Goal: Task Accomplishment & Management: Manage account settings

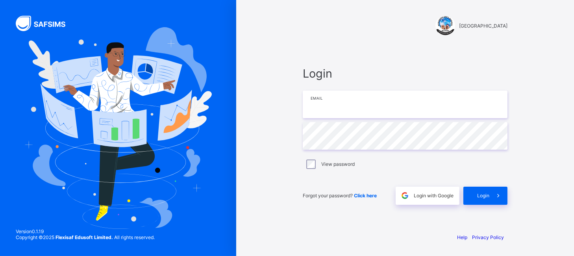
type input "**********"
click at [478, 208] on div "**********" at bounding box center [405, 136] width 221 height 182
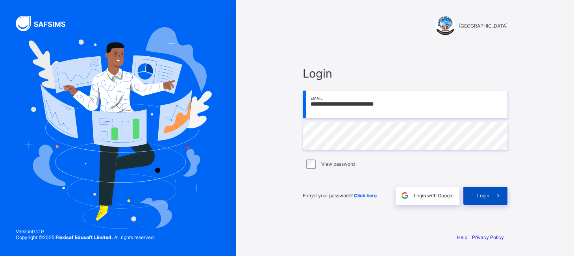
click at [480, 195] on span "Login" at bounding box center [483, 196] width 12 height 6
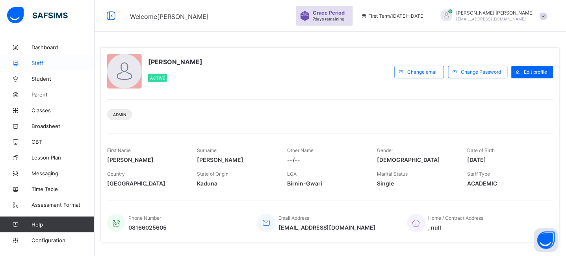
click at [39, 63] on span "Staff" at bounding box center [63, 63] width 63 height 6
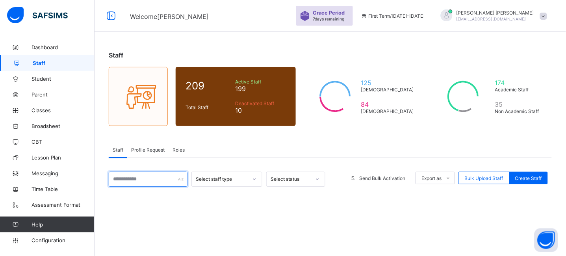
click at [145, 179] on input "text" at bounding box center [148, 179] width 79 height 15
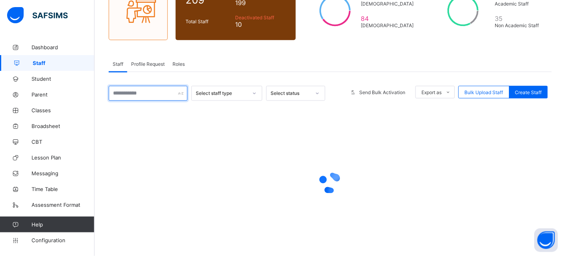
scroll to position [42, 0]
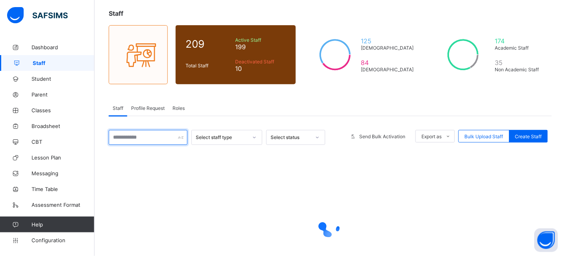
click at [128, 136] on input "text" at bounding box center [148, 137] width 79 height 15
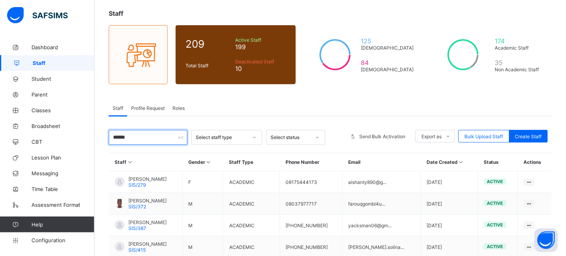
scroll to position [113, 0]
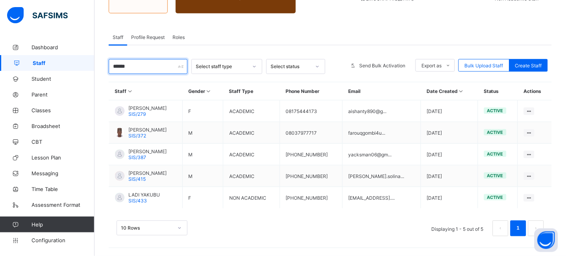
type input "******"
drag, startPoint x: 123, startPoint y: 67, endPoint x: 76, endPoint y: 67, distance: 47.7
click at [76, 67] on div "Welcome [PERSON_NAME] Period 7 days remaining First Term / [DATE]-[DATE] [PERSO…" at bounding box center [283, 71] width 566 height 369
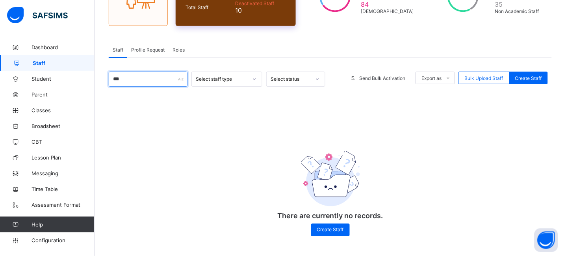
scroll to position [26, 0]
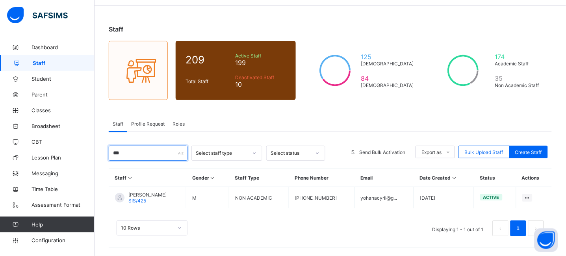
click at [130, 160] on input "***" at bounding box center [148, 153] width 79 height 15
drag, startPoint x: 126, startPoint y: 157, endPoint x: 119, endPoint y: 156, distance: 7.1
click at [119, 156] on input "***" at bounding box center [148, 153] width 79 height 15
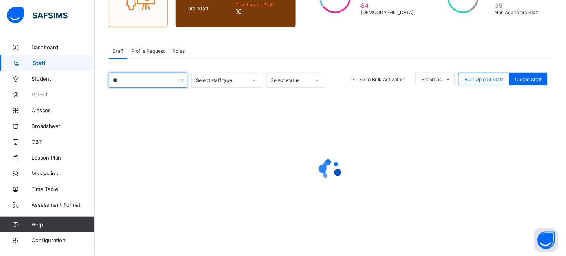
type input "*"
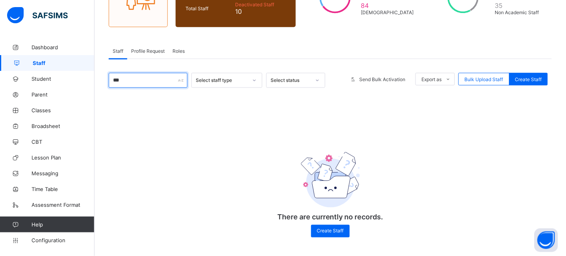
scroll to position [101, 0]
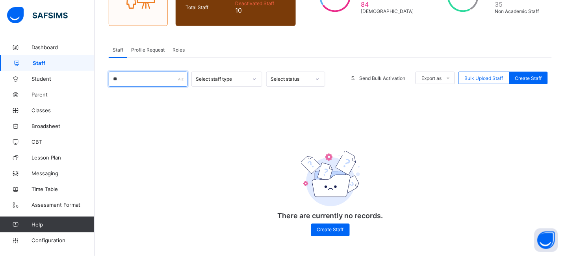
type input "*"
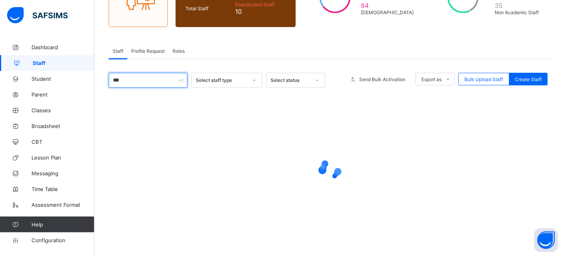
scroll to position [26, 0]
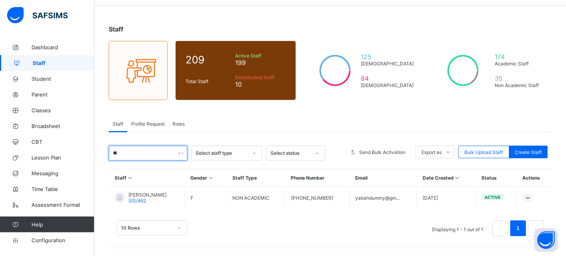
type input "*"
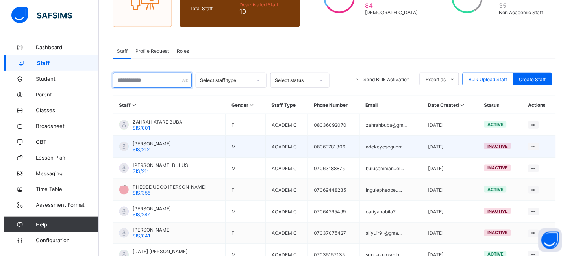
scroll to position [113, 0]
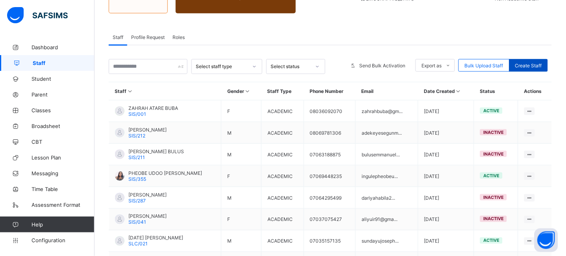
click at [545, 69] on div "Create Staff" at bounding box center [528, 65] width 39 height 13
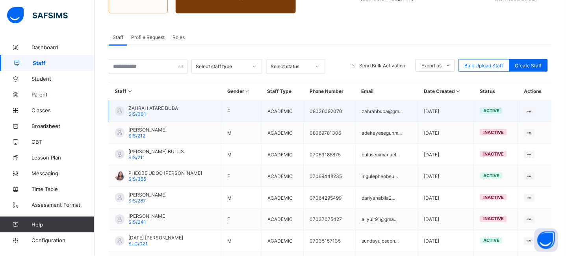
select select "**"
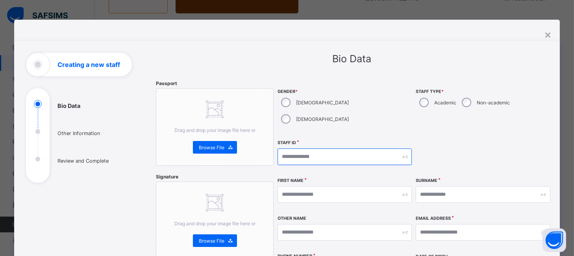
click at [333, 148] on input "text" at bounding box center [345, 156] width 134 height 17
type input "*******"
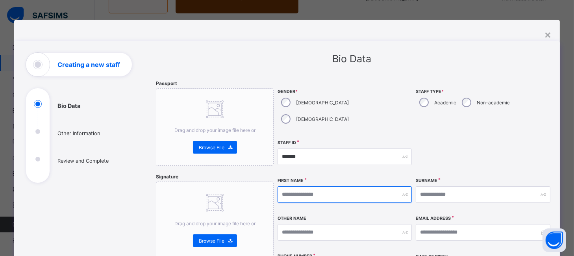
click at [319, 186] on input "text" at bounding box center [345, 194] width 134 height 17
type input "*******"
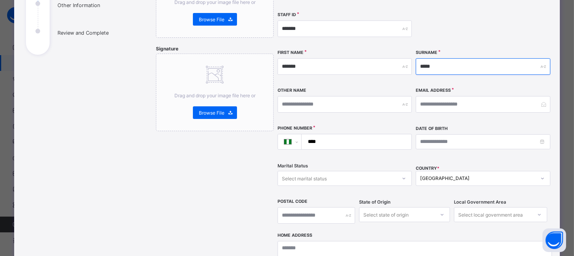
scroll to position [139, 0]
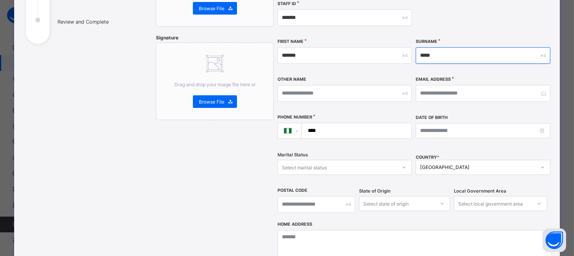
type input "*****"
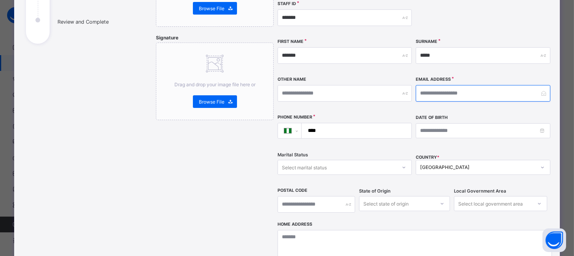
click at [448, 85] on input "email" at bounding box center [483, 93] width 134 height 17
type input "**********"
click at [366, 123] on input "****" at bounding box center [355, 130] width 104 height 15
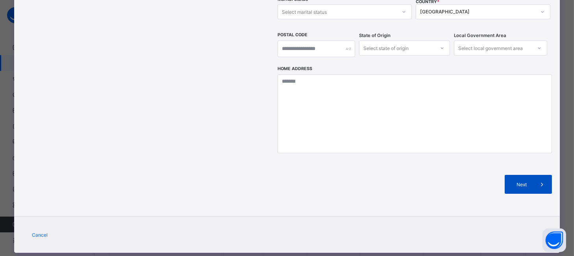
type input "**********"
click at [524, 182] on span "Next" at bounding box center [522, 185] width 22 height 6
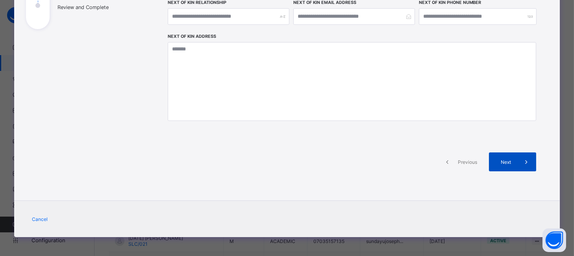
click at [513, 160] on span "Next" at bounding box center [506, 162] width 22 height 6
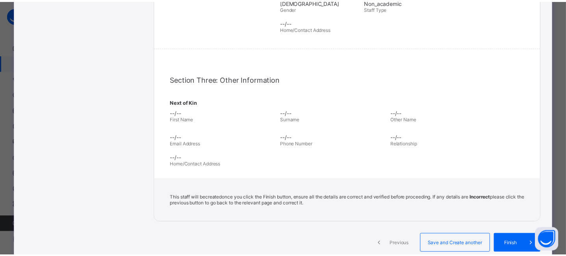
scroll to position [264, 0]
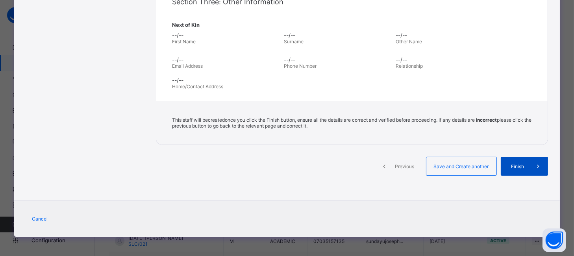
click at [520, 165] on span "Finish" at bounding box center [518, 166] width 22 height 6
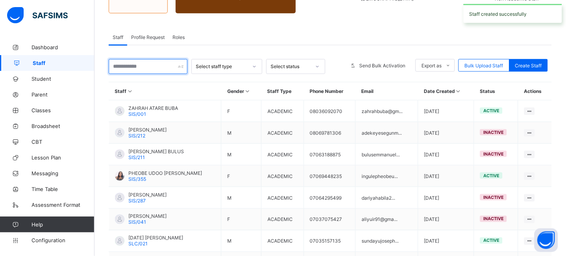
click at [126, 69] on input "text" at bounding box center [148, 66] width 79 height 15
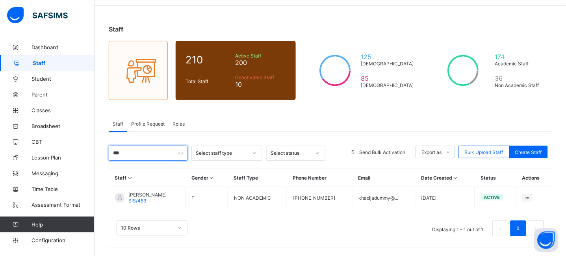
scroll to position [26, 0]
type input "*"
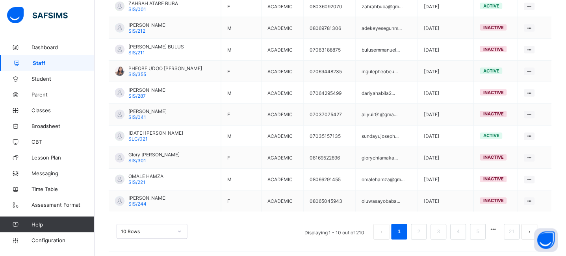
scroll to position [222, 0]
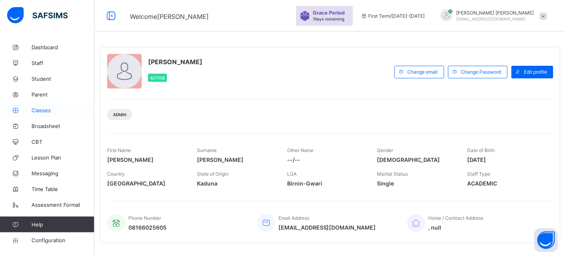
click at [44, 108] on span "Classes" at bounding box center [63, 110] width 63 height 6
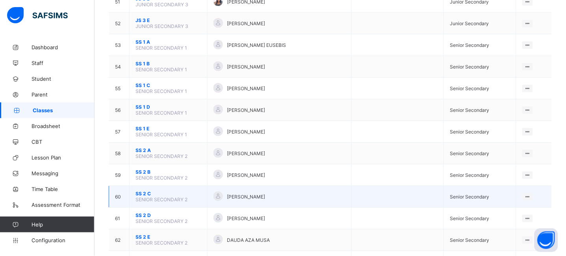
scroll to position [1184, 0]
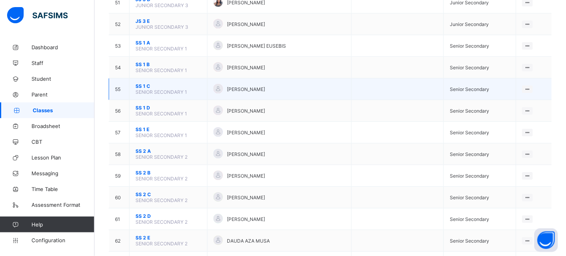
click at [143, 84] on span "SS 1 C" at bounding box center [168, 86] width 66 height 6
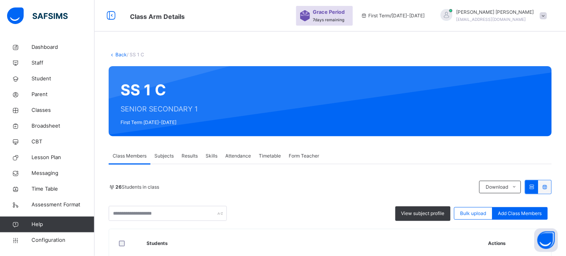
click at [118, 53] on link "Back" at bounding box center [120, 55] width 11 height 6
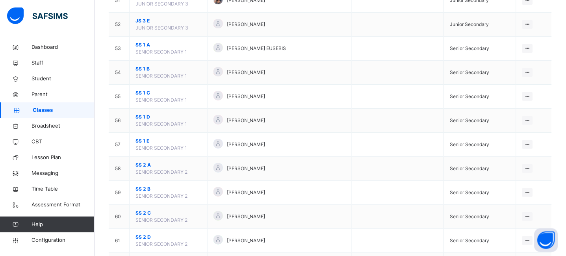
scroll to position [1337, 0]
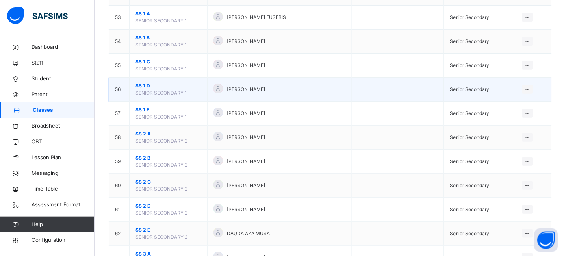
click at [142, 85] on span "SS 1 D" at bounding box center [168, 85] width 66 height 7
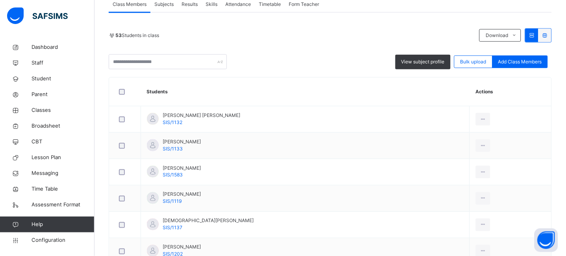
scroll to position [151, 0]
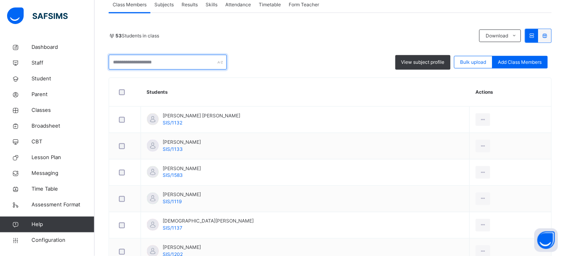
click at [144, 68] on input "text" at bounding box center [168, 62] width 118 height 15
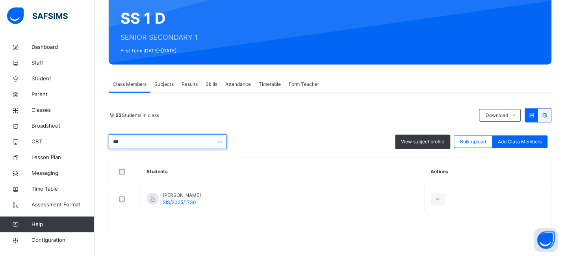
scroll to position [71, 0]
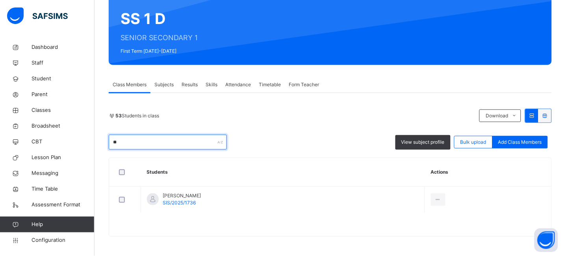
type input "*"
drag, startPoint x: 137, startPoint y: 139, endPoint x: 75, endPoint y: 145, distance: 62.2
click at [75, 145] on div "Class Arm Details Grace Period 7 days remaining First Term / 2025-2026 JEREMIAH…" at bounding box center [283, 93] width 566 height 328
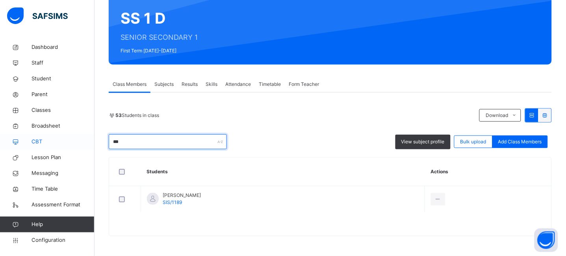
scroll to position [140, 0]
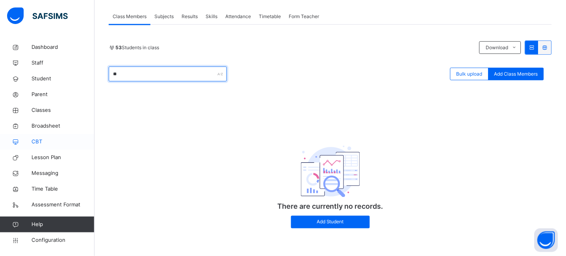
type input "*"
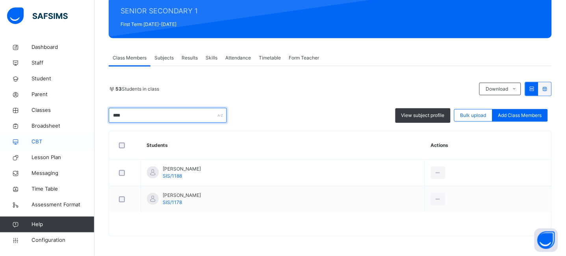
scroll to position [98, 0]
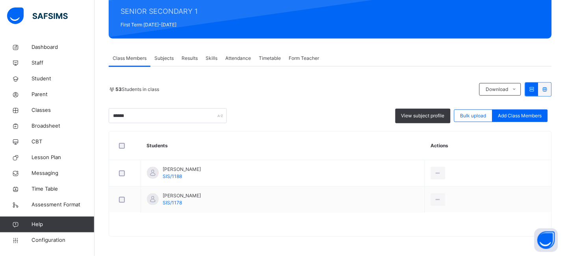
click at [297, 100] on div "53 Students in class Download Pdf Report Excel Report ****** View subject profi…" at bounding box center [330, 102] width 443 height 41
drag, startPoint x: 150, startPoint y: 110, endPoint x: 105, endPoint y: 121, distance: 45.7
click at [105, 121] on div "Back / SS 1 D SS 1 D SENIOR SECONDARY 1 First Term 2025-2026 Class Members Subj…" at bounding box center [330, 99] width 471 height 315
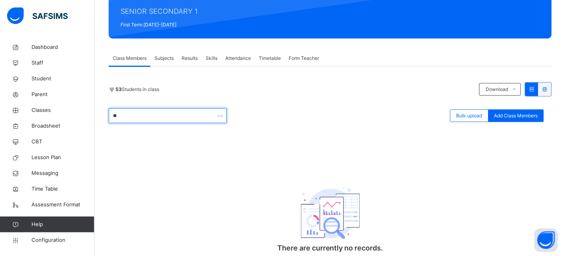
type input "*"
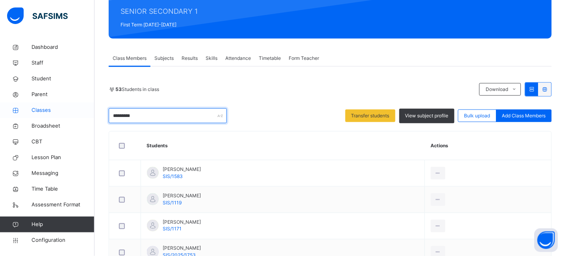
drag, startPoint x: 142, startPoint y: 113, endPoint x: 89, endPoint y: 117, distance: 52.6
click at [89, 117] on div "Class Arm Details Grace Period 7 days remaining First Term / 2025-2026 JEREMIAH…" at bounding box center [283, 105] width 566 height 407
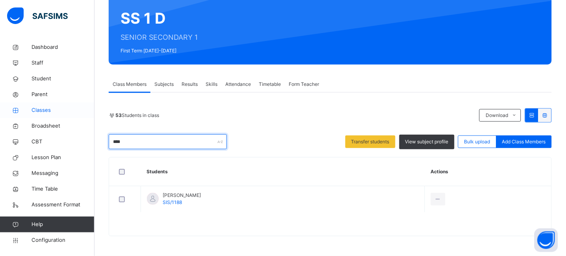
scroll to position [71, 0]
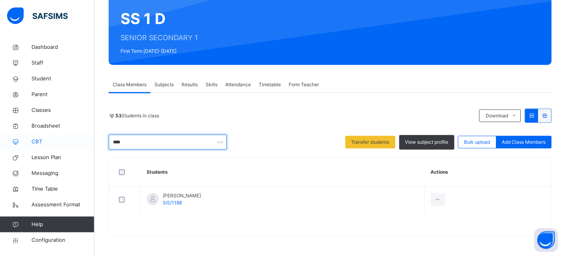
drag, startPoint x: 132, startPoint y: 142, endPoint x: 78, endPoint y: 143, distance: 53.6
click at [78, 143] on div "Class Arm Details Grace Period 7 days remaining First Term / 2025-2026 JEREMIAH…" at bounding box center [283, 93] width 566 height 328
click at [97, 137] on div "Back / SS 1 D SS 1 D SENIOR SECONDARY 1 First Term 2025-2026 Class Members Subj…" at bounding box center [330, 112] width 471 height 288
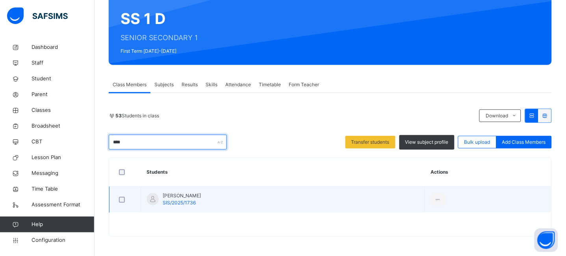
type input "****"
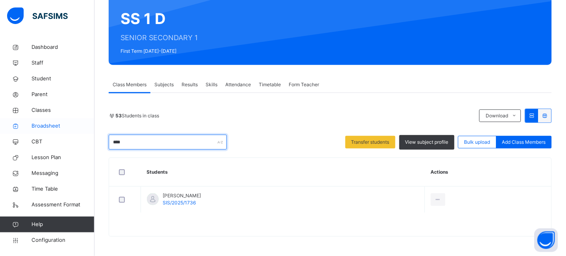
drag, startPoint x: 132, startPoint y: 144, endPoint x: 85, endPoint y: 131, distance: 48.3
click at [85, 131] on div "Class Arm Details Grace Period 7 days remaining First Term / 2025-2026 JEREMIAH…" at bounding box center [283, 93] width 566 height 328
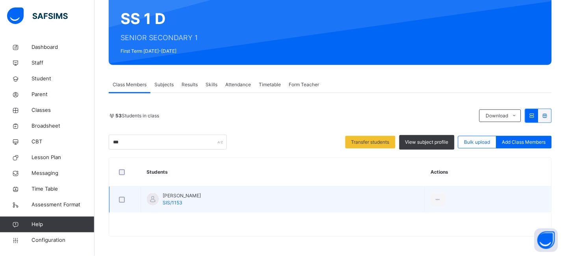
click at [120, 203] on div at bounding box center [124, 199] width 19 height 17
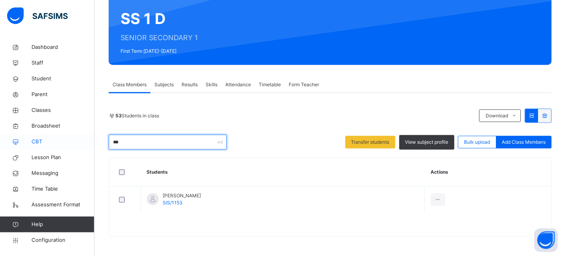
drag, startPoint x: 136, startPoint y: 140, endPoint x: 71, endPoint y: 144, distance: 65.1
click at [71, 144] on div "Class Arm Details Grace Period 7 days remaining First Term / 2025-2026 JEREMIAH…" at bounding box center [283, 93] width 566 height 328
drag, startPoint x: 129, startPoint y: 143, endPoint x: 114, endPoint y: 141, distance: 14.8
click at [114, 141] on input "****" at bounding box center [168, 142] width 118 height 15
drag, startPoint x: 128, startPoint y: 140, endPoint x: 80, endPoint y: 139, distance: 48.1
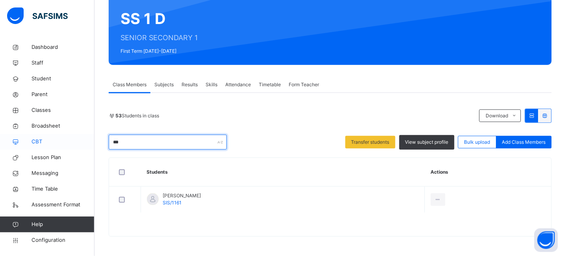
click at [80, 139] on div "Class Arm Details Grace Period 7 days remaining First Term / 2025-2026 JEREMIAH…" at bounding box center [283, 93] width 566 height 328
drag, startPoint x: 130, startPoint y: 141, endPoint x: 55, endPoint y: 138, distance: 75.3
click at [55, 138] on div "Class Arm Details Grace Period 7 days remaining First Term / 2025-2026 JEREMIAH…" at bounding box center [283, 106] width 566 height 354
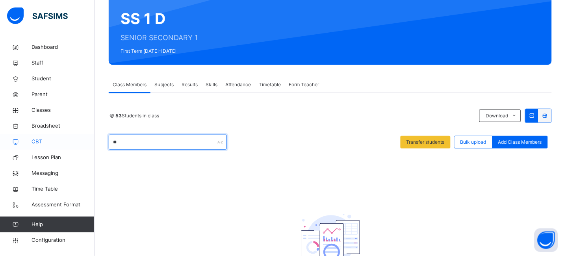
type input "*"
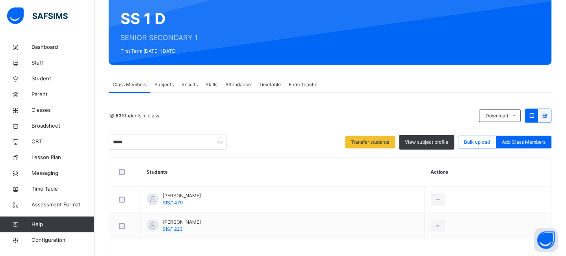
click at [293, 121] on div "53 Students in class Download Pdf Report Excel Report" at bounding box center [330, 116] width 443 height 14
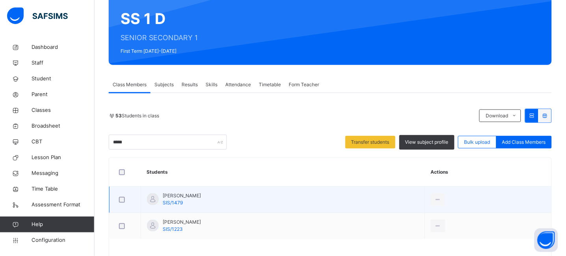
click at [127, 195] on div at bounding box center [124, 199] width 19 height 17
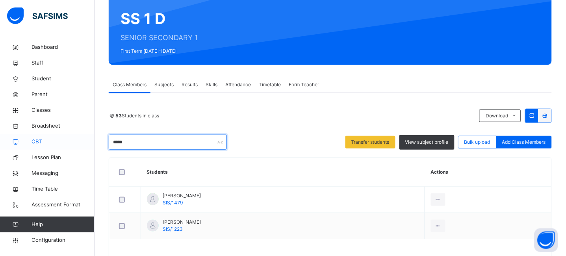
drag, startPoint x: 128, startPoint y: 145, endPoint x: 91, endPoint y: 143, distance: 36.7
click at [91, 143] on div "Class Arm Details Grace Period 7 days remaining First Term / 2025-2026 JEREMIAH…" at bounding box center [283, 106] width 566 height 354
drag, startPoint x: 119, startPoint y: 143, endPoint x: 97, endPoint y: 143, distance: 21.7
click at [97, 143] on div "Back / SS 1 D SS 1 D SENIOR SECONDARY 1 First Term 2025-2026 Class Members Subj…" at bounding box center [330, 112] width 471 height 288
drag, startPoint x: 140, startPoint y: 146, endPoint x: 93, endPoint y: 143, distance: 46.9
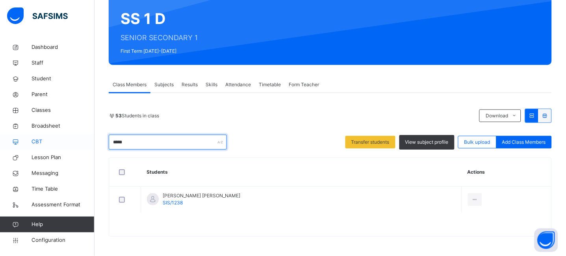
click at [93, 143] on div "Class Arm Details Grace Period 7 days remaining First Term / 2025-2026 JEREMIAH…" at bounding box center [283, 93] width 566 height 328
drag, startPoint x: 135, startPoint y: 143, endPoint x: 70, endPoint y: 141, distance: 65.0
click at [70, 141] on div "Class Arm Details Grace Period 7 days remaining First Term / 2025-2026 JEREMIAH…" at bounding box center [283, 93] width 566 height 328
drag, startPoint x: 130, startPoint y: 142, endPoint x: 81, endPoint y: 139, distance: 49.7
click at [81, 139] on div "Class Arm Details Grace Period 7 days remaining First Term / 2025-2026 JEREMIAH…" at bounding box center [283, 93] width 566 height 328
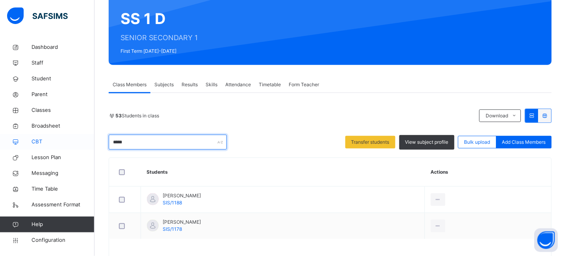
drag, startPoint x: 140, startPoint y: 143, endPoint x: 86, endPoint y: 145, distance: 53.6
click at [86, 145] on div "Class Arm Details Grace Period 7 days remaining First Term / 2025-2026 JEREMIAH…" at bounding box center [283, 106] width 566 height 354
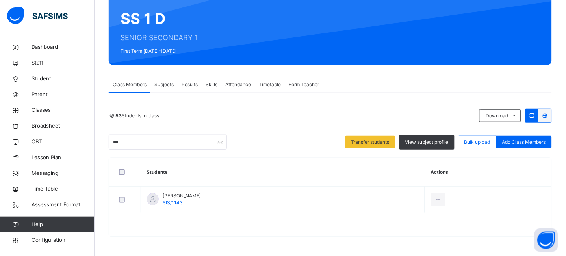
click at [247, 132] on div "53 Students in class Download Pdf Report Excel Report *** Transfer students Vie…" at bounding box center [330, 129] width 443 height 41
drag, startPoint x: 107, startPoint y: 143, endPoint x: 82, endPoint y: 143, distance: 24.8
click at [82, 143] on div "Class Arm Details Grace Period 7 days remaining First Term / 2025-2026 JEREMIAH…" at bounding box center [283, 93] width 566 height 328
drag, startPoint x: 155, startPoint y: 144, endPoint x: 85, endPoint y: 142, distance: 69.3
click at [85, 142] on div "Class Arm Details Grace Period 7 days remaining First Term / 2025-2026 JEREMIAH…" at bounding box center [283, 93] width 566 height 328
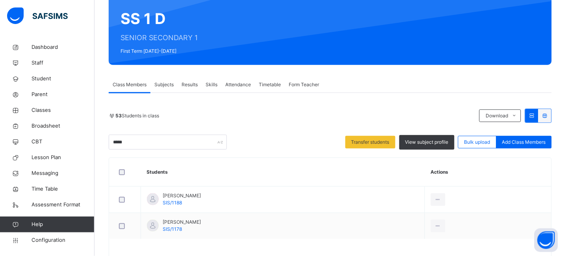
click at [284, 131] on div "53 Students in class Download Pdf Report Excel Report ***** Transfer students V…" at bounding box center [330, 129] width 443 height 41
drag, startPoint x: 107, startPoint y: 145, endPoint x: 98, endPoint y: 145, distance: 9.5
click at [98, 145] on div "Back / SS 1 D SS 1 D SENIOR SECONDARY 1 First Term 2025-2026 Class Members Subj…" at bounding box center [330, 125] width 471 height 315
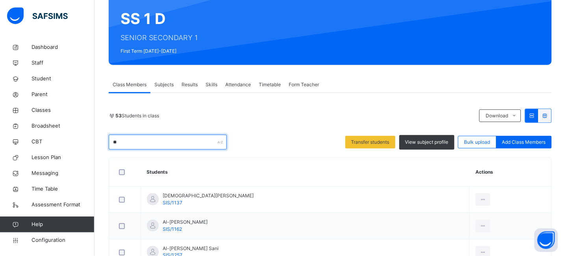
type input "*"
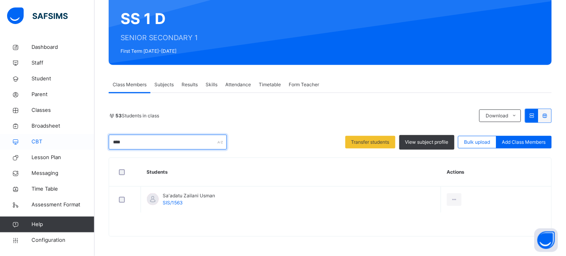
drag, startPoint x: 141, startPoint y: 143, endPoint x: 88, endPoint y: 138, distance: 52.7
click at [88, 138] on div "Class Arm Details Grace Period 7 days remaining First Term / 2025-2026 JEREMIAH…" at bounding box center [283, 93] width 566 height 328
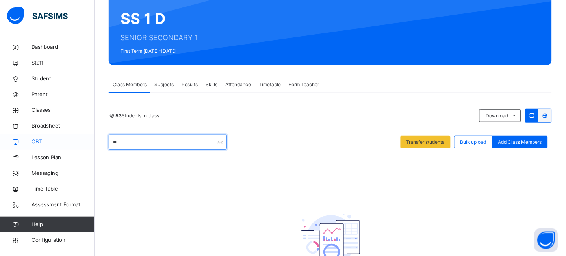
type input "*"
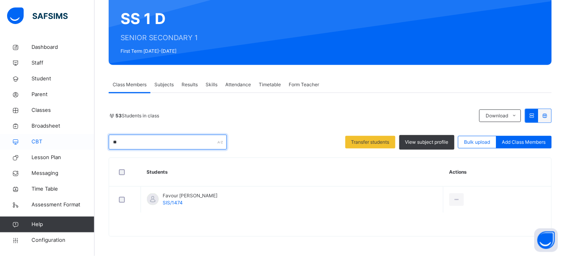
type input "*"
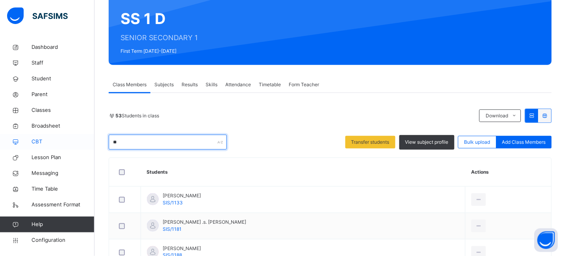
type input "*"
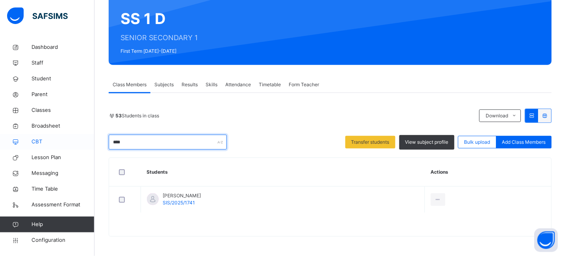
drag, startPoint x: 135, startPoint y: 141, endPoint x: 91, endPoint y: 144, distance: 44.6
click at [91, 144] on div "Class Arm Details Grace Period 7 days remaining First Term / 2025-2026 JEREMIAH…" at bounding box center [283, 93] width 566 height 328
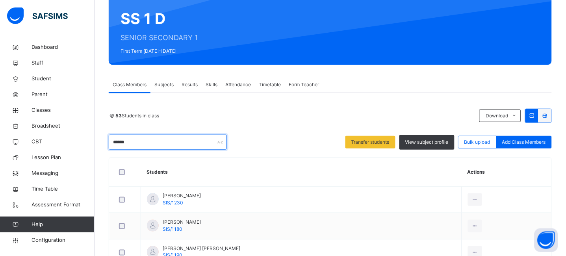
drag, startPoint x: 145, startPoint y: 141, endPoint x: 97, endPoint y: 144, distance: 48.5
click at [97, 144] on div "Back / SS 1 D SS 1 D SENIOR SECONDARY 1 First Term 2025-2026 Class Members Subj…" at bounding box center [330, 151] width 471 height 367
drag, startPoint x: 145, startPoint y: 148, endPoint x: 89, endPoint y: 139, distance: 56.7
click at [89, 139] on div "Class Arm Details Grace Period 7 days remaining First Term / 2025-2026 JEREMIAH…" at bounding box center [283, 106] width 566 height 354
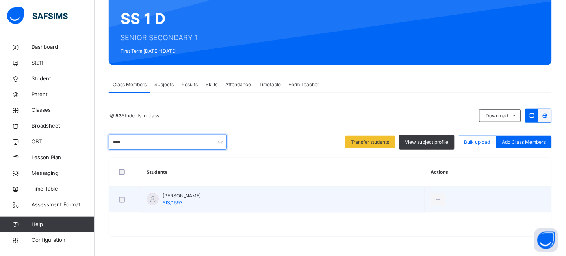
type input "****"
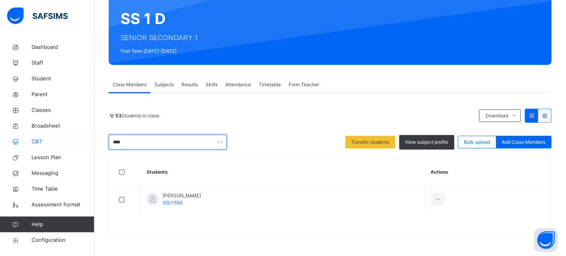
drag, startPoint x: 142, startPoint y: 145, endPoint x: 72, endPoint y: 144, distance: 69.7
click at [72, 144] on div "Class Arm Details Grace Period 7 days remaining First Term / 2025-2026 JEREMIAH…" at bounding box center [283, 93] width 566 height 328
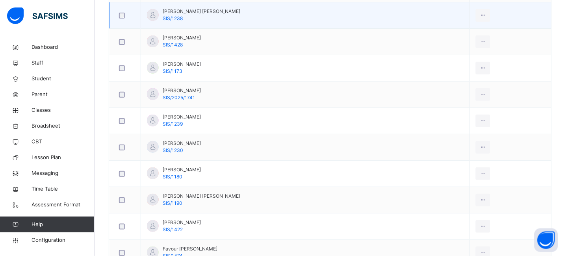
scroll to position [679, 0]
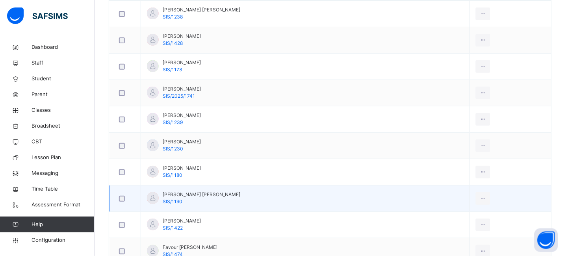
click at [122, 202] on div at bounding box center [124, 199] width 15 height 6
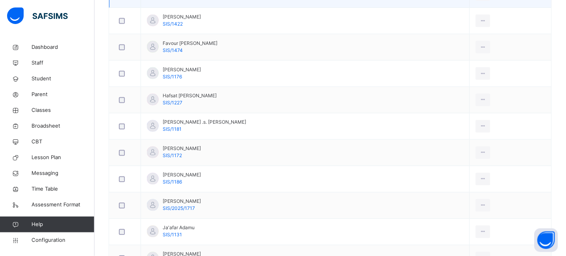
scroll to position [888, 0]
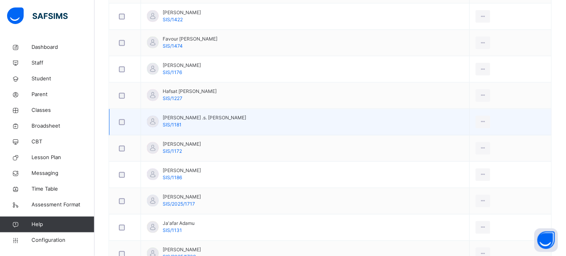
click at [122, 127] on div at bounding box center [124, 122] width 19 height 17
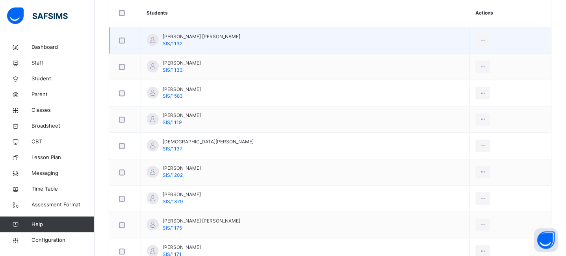
scroll to position [141, 0]
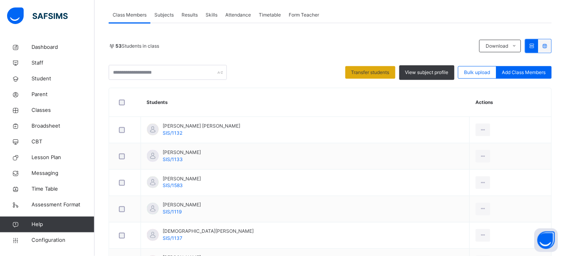
click at [371, 70] on span "Transfer students" at bounding box center [370, 72] width 38 height 7
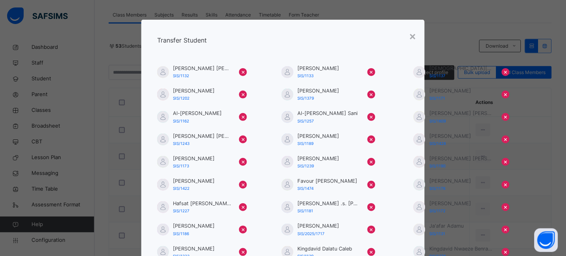
scroll to position [155, 0]
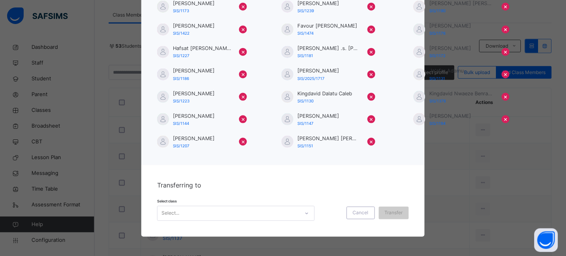
click at [225, 208] on div "Select..." at bounding box center [236, 213] width 158 height 15
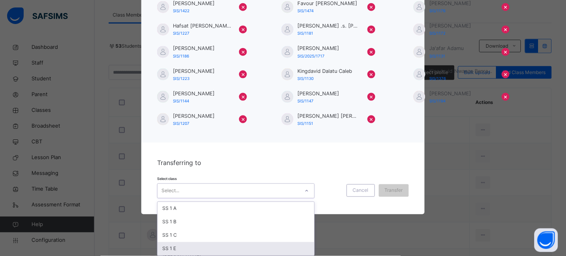
click at [171, 249] on div "SS 1 E" at bounding box center [236, 248] width 157 height 13
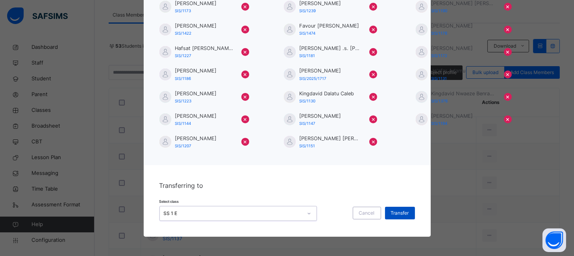
click at [399, 211] on span "Transfer" at bounding box center [400, 213] width 18 height 7
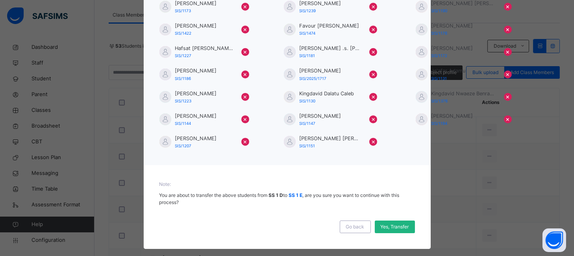
click at [394, 228] on span "Yes, Transfer" at bounding box center [395, 226] width 28 height 7
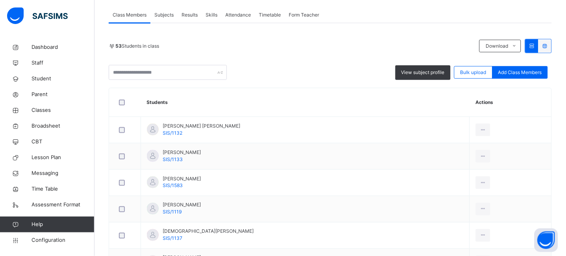
scroll to position [0, 0]
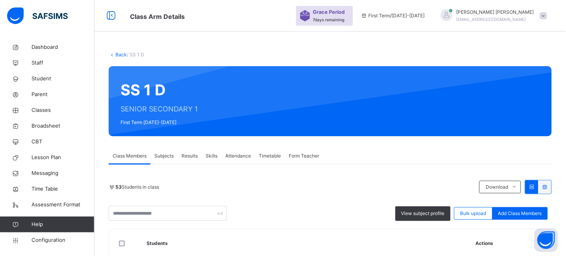
click at [122, 53] on link "Back" at bounding box center [120, 55] width 11 height 6
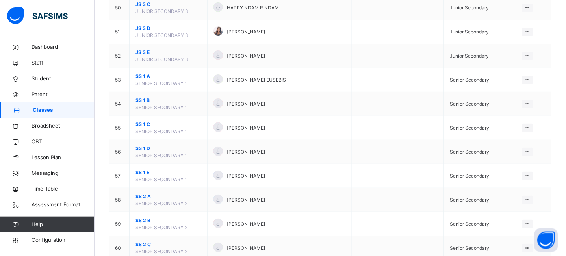
scroll to position [1268, 0]
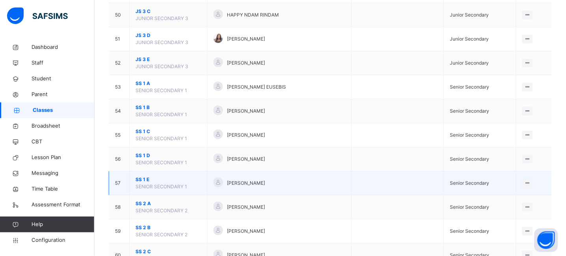
click at [141, 181] on span "SS 1 E" at bounding box center [168, 179] width 66 height 7
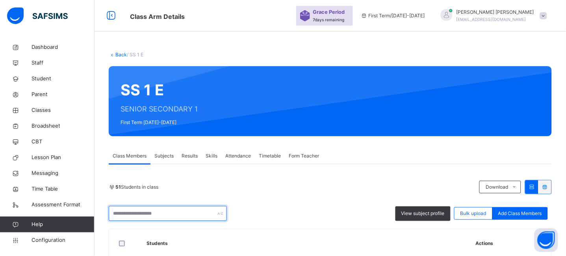
click at [144, 207] on input "text" at bounding box center [168, 213] width 118 height 15
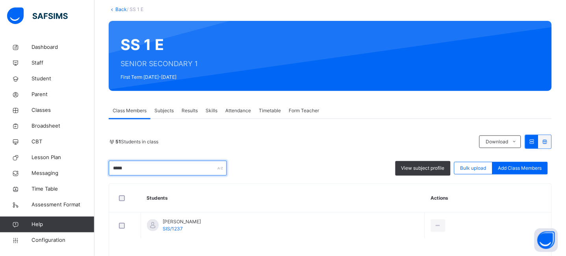
scroll to position [71, 0]
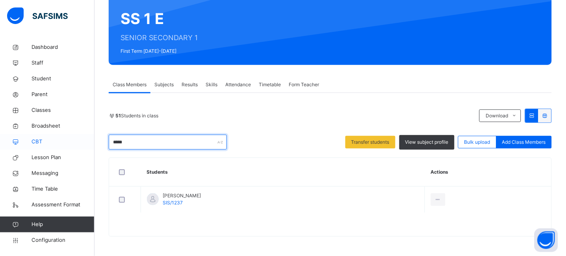
drag, startPoint x: 139, startPoint y: 139, endPoint x: 85, endPoint y: 136, distance: 54.1
click at [85, 136] on div "Class Arm Details Grace Period 7 days remaining First Term / 2025-2026 JEREMIAH…" at bounding box center [283, 93] width 566 height 328
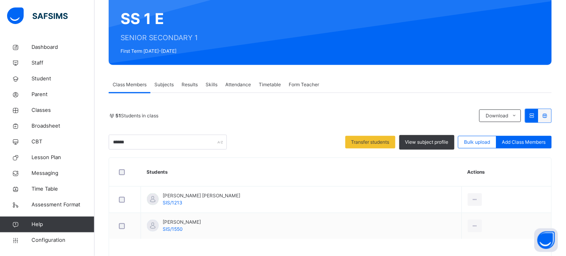
click at [254, 115] on div "51 Students in class" at bounding box center [292, 115] width 367 height 7
drag, startPoint x: 137, startPoint y: 139, endPoint x: 98, endPoint y: 143, distance: 38.4
click at [98, 143] on div "Back / SS 1 E SS 1 E SENIOR SECONDARY 1 First Term 2025-2026 Class Members Subj…" at bounding box center [330, 125] width 471 height 315
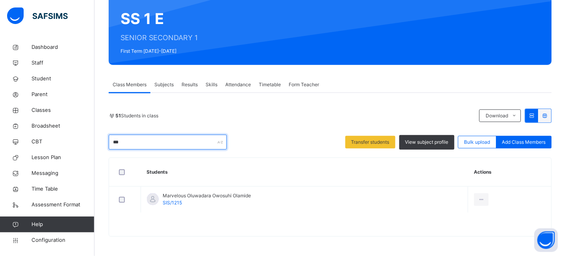
drag, startPoint x: 132, startPoint y: 141, endPoint x: 99, endPoint y: 145, distance: 33.7
click at [99, 145] on div "Back / SS 1 E SS 1 E SENIOR SECONDARY 1 First Term 2025-2026 Class Members Subj…" at bounding box center [330, 112] width 471 height 288
drag, startPoint x: 132, startPoint y: 147, endPoint x: 102, endPoint y: 141, distance: 30.6
click at [103, 141] on div "Back / SS 1 E SS 1 E SENIOR SECONDARY 1 First Term 2025-2026 Class Members Subj…" at bounding box center [330, 112] width 471 height 288
drag, startPoint x: 131, startPoint y: 142, endPoint x: 102, endPoint y: 143, distance: 28.8
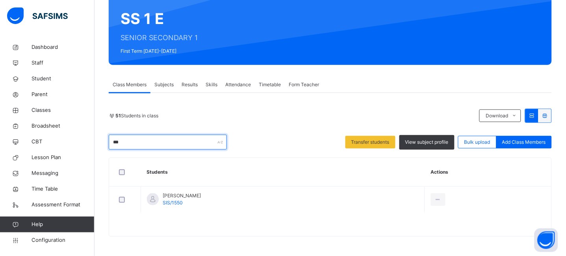
click at [102, 143] on div "Back / SS 1 E SS 1 E SENIOR SECONDARY 1 First Term 2025-2026 Class Members Subj…" at bounding box center [330, 112] width 471 height 288
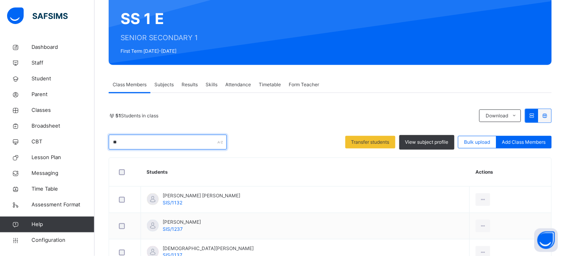
type input "*"
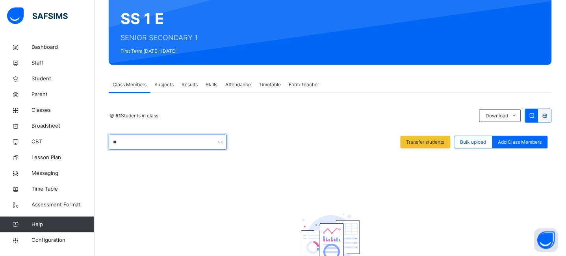
type input "*"
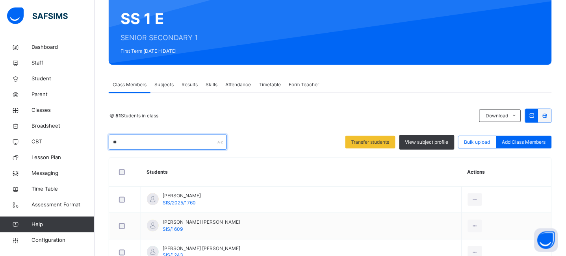
type input "*"
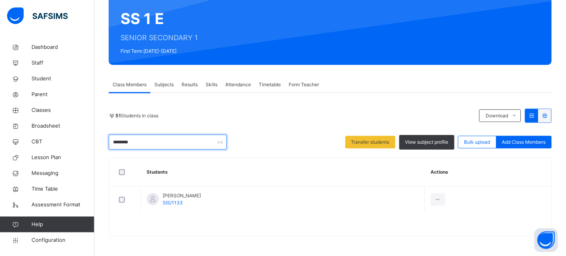
drag, startPoint x: 146, startPoint y: 143, endPoint x: 96, endPoint y: 143, distance: 50.0
click at [96, 143] on div "Back / SS 1 E SS 1 E SENIOR SECONDARY 1 First Term 2025-2026 Class Members Subj…" at bounding box center [330, 112] width 471 height 288
type input "*"
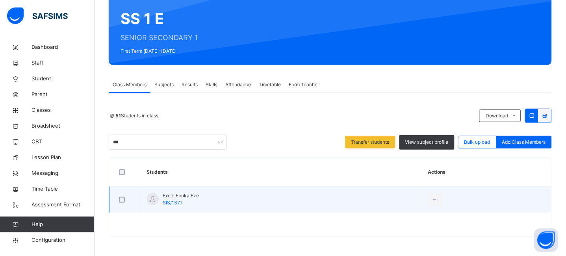
click at [119, 202] on div at bounding box center [124, 200] width 15 height 6
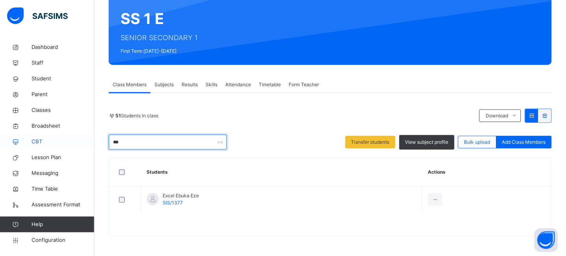
drag, startPoint x: 139, startPoint y: 141, endPoint x: 83, endPoint y: 140, distance: 55.9
click at [88, 140] on div "Class Arm Details Grace Period 7 days remaining First Term / 2025-2026 JEREMIAH…" at bounding box center [283, 93] width 566 height 328
type input "*"
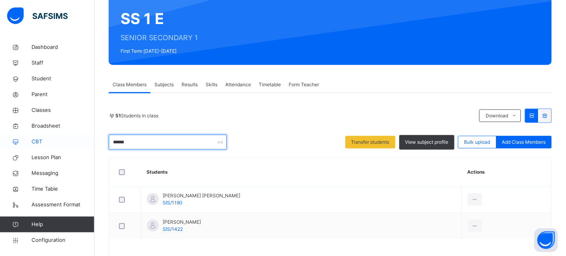
drag, startPoint x: 149, startPoint y: 145, endPoint x: 90, endPoint y: 144, distance: 59.5
click at [92, 144] on div "Class Arm Details Grace Period 7 days remaining First Term / 2025-2026 JEREMIAH…" at bounding box center [283, 106] width 566 height 354
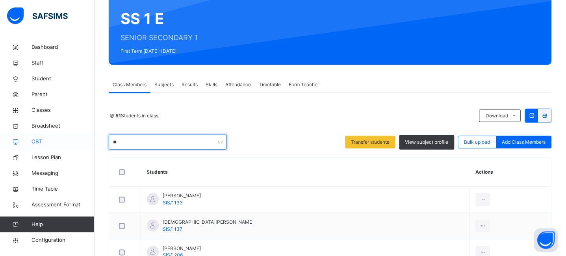
type input "*"
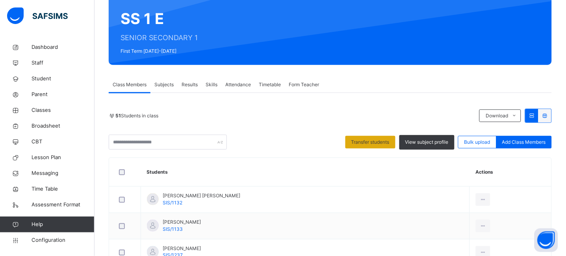
click at [362, 140] on span "Transfer students" at bounding box center [370, 142] width 38 height 7
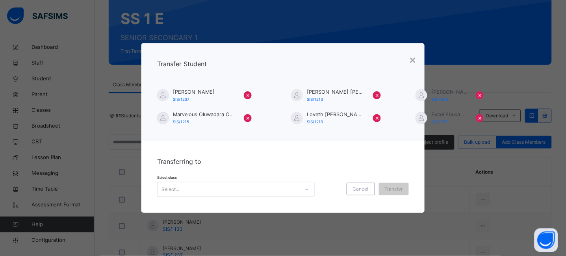
click at [226, 186] on div "Select..." at bounding box center [229, 190] width 142 height 12
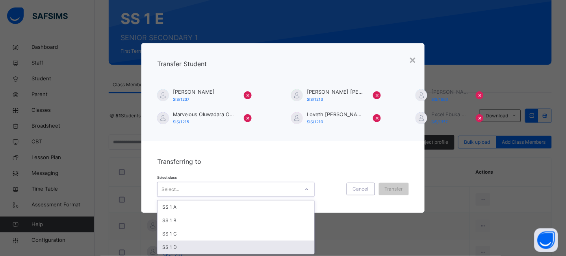
click at [176, 246] on div "SS 1 D" at bounding box center [236, 247] width 157 height 13
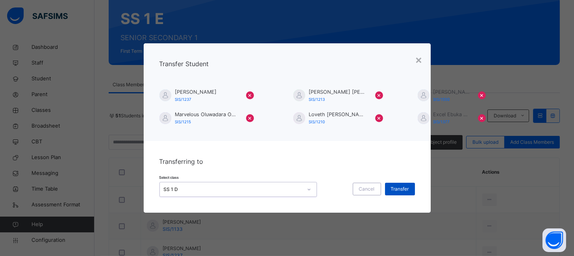
click at [402, 188] on span "Transfer" at bounding box center [400, 188] width 18 height 7
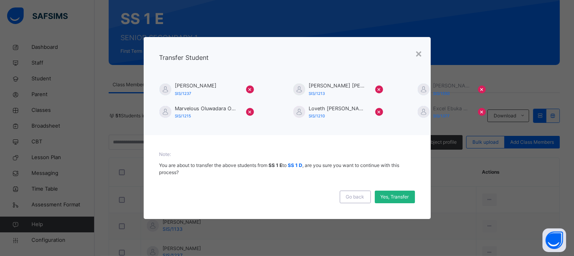
click at [401, 195] on span "Yes, Transfer" at bounding box center [395, 196] width 28 height 7
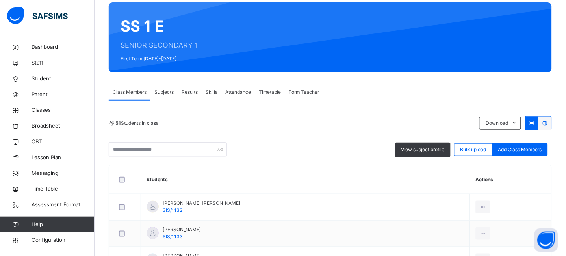
scroll to position [73, 0]
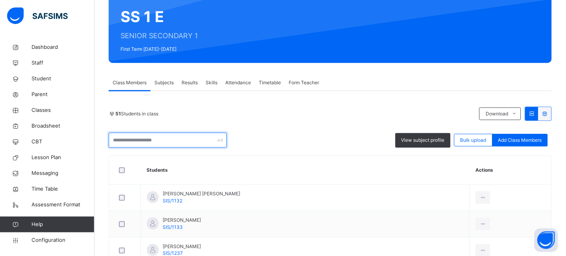
click at [139, 141] on input "text" at bounding box center [168, 140] width 118 height 15
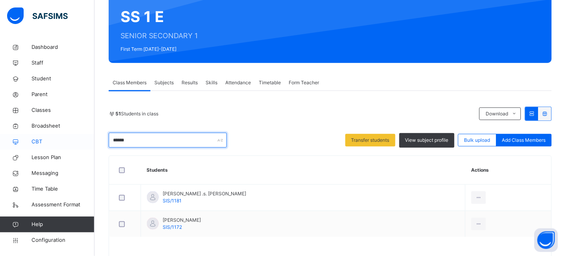
drag, startPoint x: 144, startPoint y: 135, endPoint x: 78, endPoint y: 139, distance: 65.9
click at [78, 139] on div "Class Arm Details Grace Period 7 days remaining First Term / 2025-2026 JEREMIAH…" at bounding box center [283, 104] width 566 height 354
drag, startPoint x: 135, startPoint y: 139, endPoint x: 89, endPoint y: 139, distance: 45.7
click at [89, 139] on div "Class Arm Details Grace Period 7 days remaining First Term / 2025-2026 JEREMIAH…" at bounding box center [283, 104] width 566 height 354
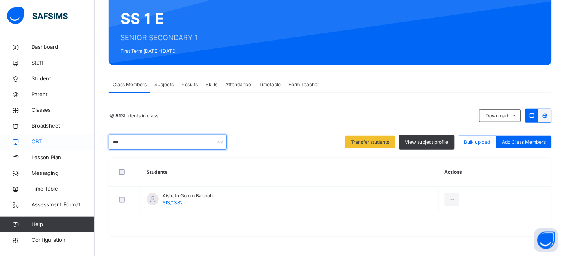
drag, startPoint x: 133, startPoint y: 147, endPoint x: 87, endPoint y: 146, distance: 46.1
click at [87, 146] on div "Class Arm Details Grace Period 7 days remaining First Term / 2025-2026 JEREMIAH…" at bounding box center [283, 93] width 566 height 328
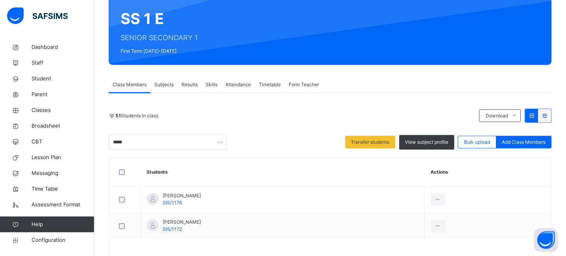
click at [295, 117] on div "51 Students in class" at bounding box center [292, 115] width 367 height 7
drag, startPoint x: 139, startPoint y: 145, endPoint x: 97, endPoint y: 139, distance: 41.8
click at [97, 139] on div "Back / SS 1 E SS 1 E SENIOR SECONDARY 1 First Term 2025-2026 Class Members Subj…" at bounding box center [330, 125] width 471 height 315
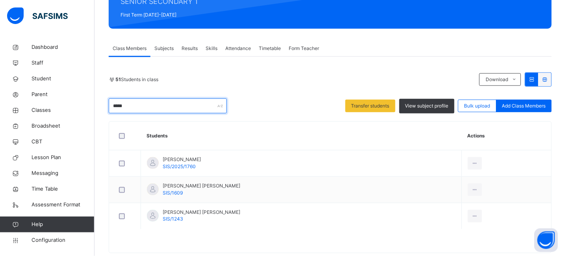
scroll to position [124, 0]
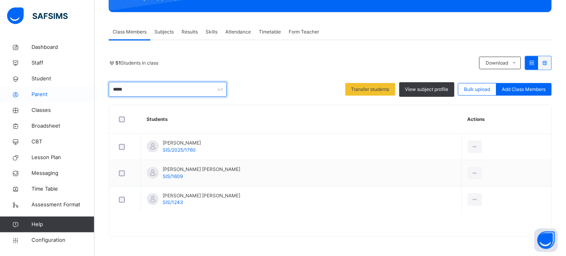
drag, startPoint x: 106, startPoint y: 91, endPoint x: 76, endPoint y: 90, distance: 29.1
click at [76, 90] on div "Class Arm Details Grace Period 7 days remaining First Term / 2025-2026 JEREMIAH…" at bounding box center [283, 66] width 566 height 380
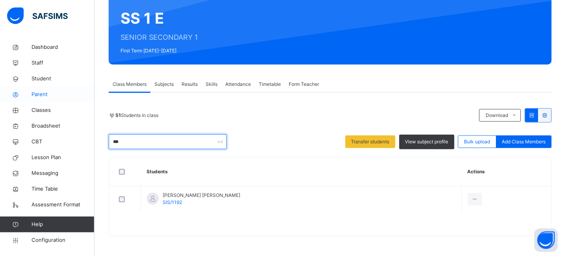
scroll to position [71, 0]
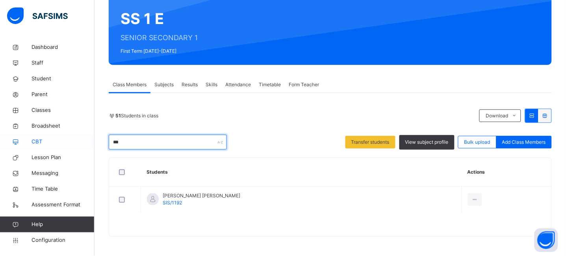
drag, startPoint x: 131, startPoint y: 142, endPoint x: 90, endPoint y: 143, distance: 41.0
click at [90, 143] on div "Class Arm Details Grace Period 7 days remaining First Term / 2025-2026 JEREMIAH…" at bounding box center [283, 93] width 566 height 328
drag, startPoint x: 143, startPoint y: 143, endPoint x: 71, endPoint y: 136, distance: 72.4
click at [71, 136] on div "Class Arm Details Grace Period 7 days remaining First Term / 2025-2026 JEREMIAH…" at bounding box center [283, 106] width 566 height 354
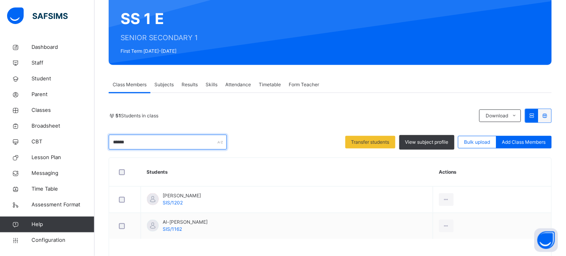
drag, startPoint x: 130, startPoint y: 145, endPoint x: 98, endPoint y: 141, distance: 32.1
click at [98, 141] on div "Back / SS 1 E SS 1 E SENIOR SECONDARY 1 First Term 2025-2026 Class Members Subj…" at bounding box center [330, 125] width 471 height 315
drag, startPoint x: 135, startPoint y: 144, endPoint x: 92, endPoint y: 139, distance: 43.5
click at [92, 139] on div "Class Arm Details Grace Period 7 days remaining First Term / 2025-2026 JEREMIAH…" at bounding box center [283, 106] width 566 height 354
drag, startPoint x: 128, startPoint y: 141, endPoint x: 91, endPoint y: 142, distance: 37.4
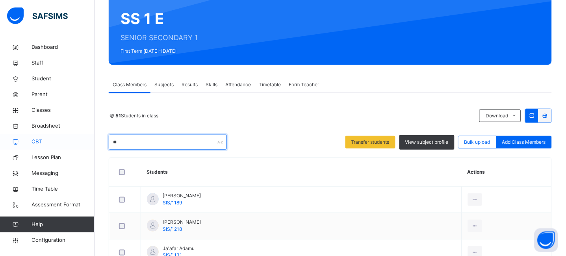
click at [91, 142] on div "Class Arm Details Grace Period 7 days remaining First Term / 2025-2026 JEREMIAH…" at bounding box center [283, 145] width 566 height 433
drag, startPoint x: 141, startPoint y: 142, endPoint x: 81, endPoint y: 139, distance: 59.9
click at [81, 139] on div "Class Arm Details Grace Period 7 days remaining First Term / 2025-2026 JEREMIAH…" at bounding box center [283, 119] width 566 height 380
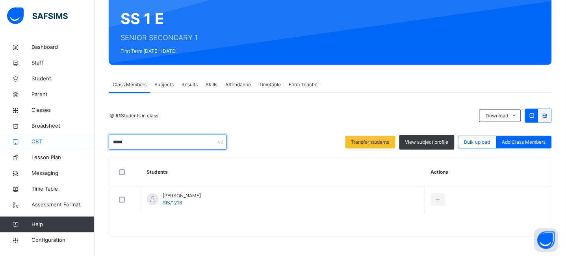
drag, startPoint x: 140, startPoint y: 143, endPoint x: 93, endPoint y: 143, distance: 46.5
click at [93, 143] on div "Class Arm Details Grace Period 7 days remaining First Term / 2025-2026 JEREMIAH…" at bounding box center [283, 93] width 566 height 328
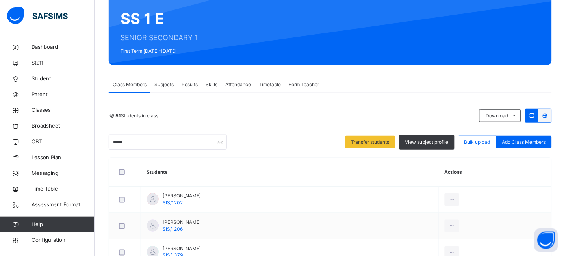
click at [268, 106] on div "51 Students in class Download Pdf Report Excel Report ***** Transfer students V…" at bounding box center [330, 217] width 443 height 249
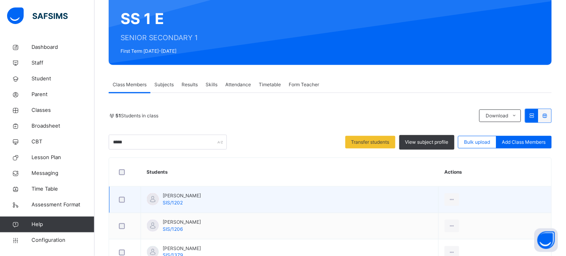
scroll to position [177, 0]
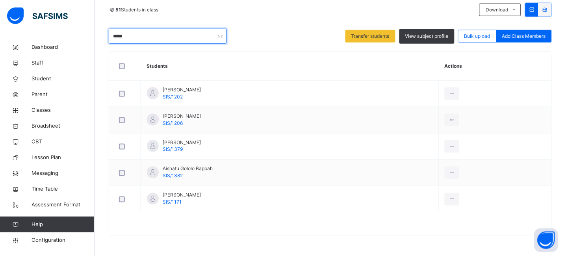
drag, startPoint x: 130, startPoint y: 39, endPoint x: 102, endPoint y: 38, distance: 27.6
click at [102, 38] on div "Back / SS 1 E SS 1 E SENIOR SECONDARY 1 First Term 2025-2026 Class Members Subj…" at bounding box center [330, 59] width 471 height 394
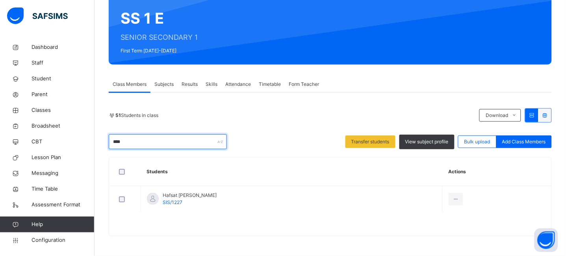
scroll to position [71, 0]
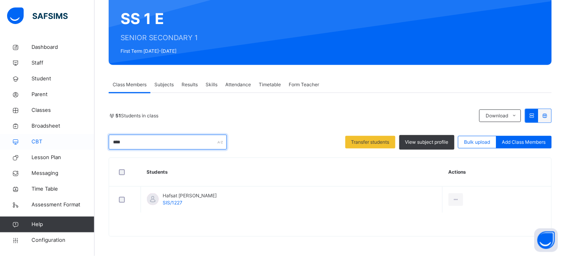
drag, startPoint x: 131, startPoint y: 147, endPoint x: 85, endPoint y: 147, distance: 45.7
click at [85, 147] on div "Class Arm Details Grace Period 7 days remaining First Term / 2025-2026 JEREMIAH…" at bounding box center [283, 93] width 566 height 328
drag, startPoint x: 136, startPoint y: 146, endPoint x: 100, endPoint y: 141, distance: 36.6
click at [100, 141] on div "Back / SS 1 E SS 1 E SENIOR SECONDARY 1 First Term 2025-2026 Class Members Subj…" at bounding box center [330, 112] width 471 height 288
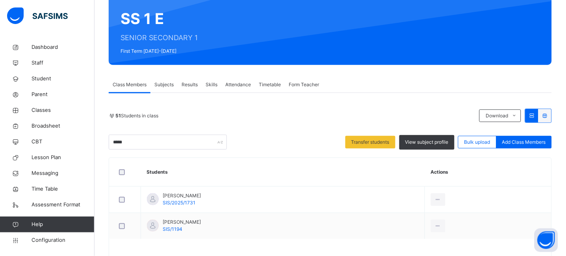
click at [263, 114] on div "51 Students in class" at bounding box center [292, 115] width 367 height 7
drag, startPoint x: 141, startPoint y: 142, endPoint x: 95, endPoint y: 142, distance: 46.9
click at [95, 142] on div "Back / SS 1 E SS 1 E SENIOR SECONDARY 1 First Term 2025-2026 Class Members Subj…" at bounding box center [330, 125] width 471 height 315
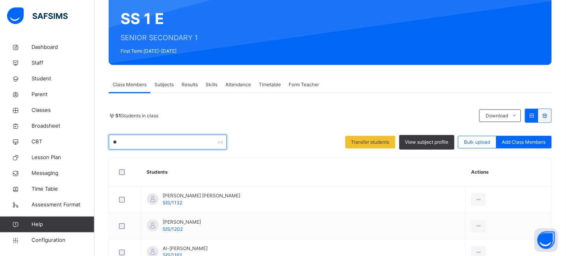
type input "*"
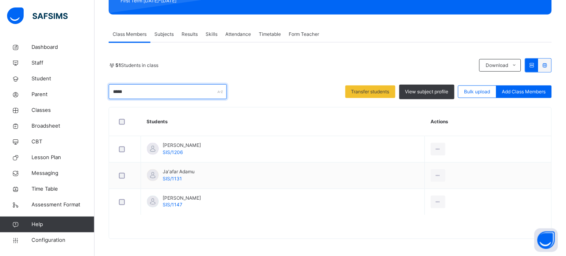
scroll to position [124, 0]
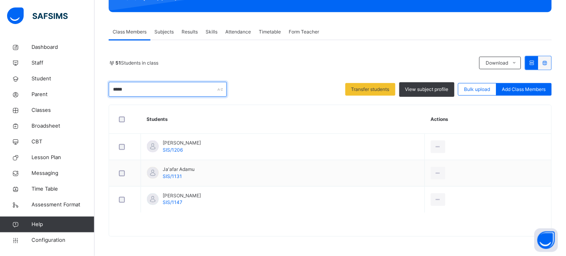
drag, startPoint x: 139, startPoint y: 89, endPoint x: 100, endPoint y: 90, distance: 39.8
click at [100, 90] on div "Back / SS 1 E SS 1 E SENIOR SECONDARY 1 First Term 2025-2026 Class Members Subj…" at bounding box center [330, 85] width 471 height 341
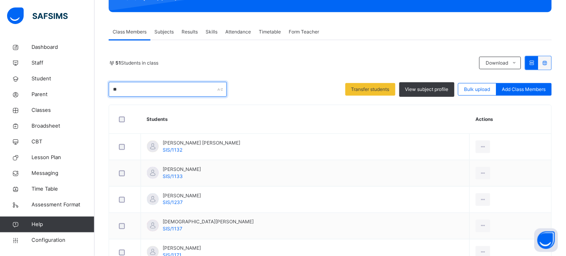
type input "*"
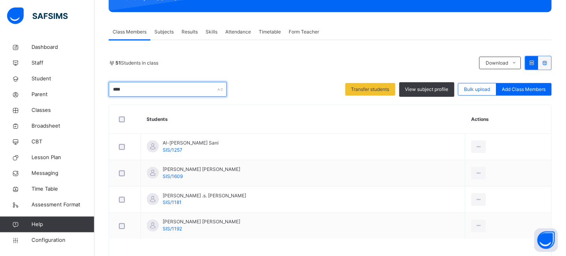
scroll to position [98, 0]
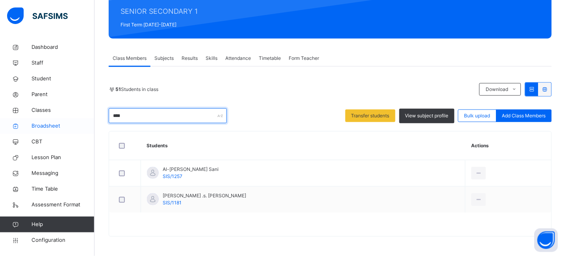
drag, startPoint x: 137, startPoint y: 112, endPoint x: 87, endPoint y: 118, distance: 50.0
click at [87, 118] on div "Class Arm Details Grace Period 7 days remaining First Term / 2025-2026 JEREMIAH…" at bounding box center [283, 79] width 566 height 354
drag, startPoint x: 134, startPoint y: 119, endPoint x: 109, endPoint y: 114, distance: 25.3
click at [111, 114] on input "******" at bounding box center [168, 115] width 118 height 15
click at [109, 114] on input "******" at bounding box center [168, 115] width 118 height 15
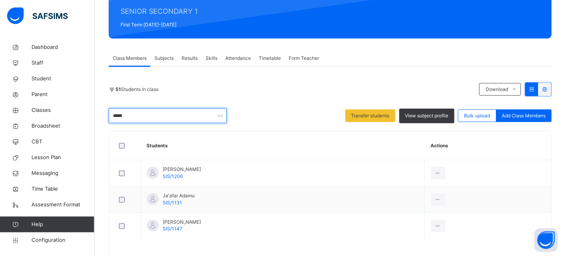
drag, startPoint x: 141, startPoint y: 116, endPoint x: 97, endPoint y: 116, distance: 43.7
click at [97, 116] on div "Back / SS 1 E SS 1 E SENIOR SECONDARY 1 First Term 2025-2026 Class Members Subj…" at bounding box center [330, 112] width 471 height 341
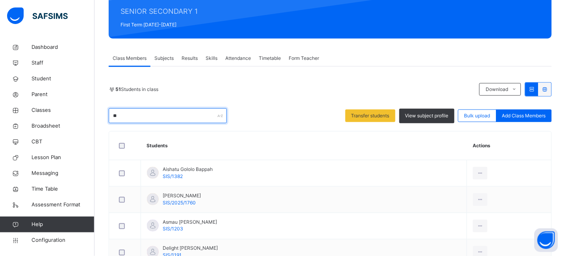
scroll to position [71, 0]
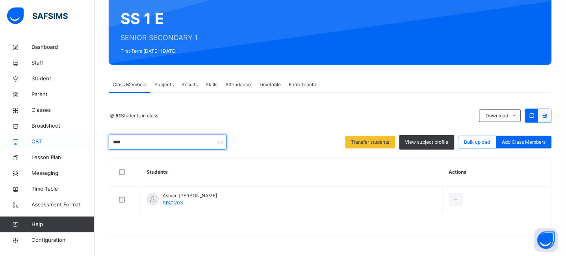
drag, startPoint x: 142, startPoint y: 140, endPoint x: 77, endPoint y: 149, distance: 65.2
click at [77, 149] on div "Class Arm Details Grace Period 7 days remaining First Term / 2025-2026 JEREMIAH…" at bounding box center [283, 93] width 566 height 328
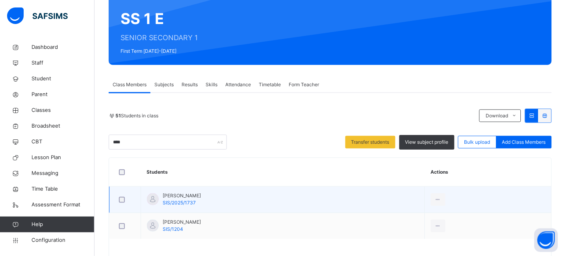
click at [122, 202] on div at bounding box center [124, 200] width 15 height 6
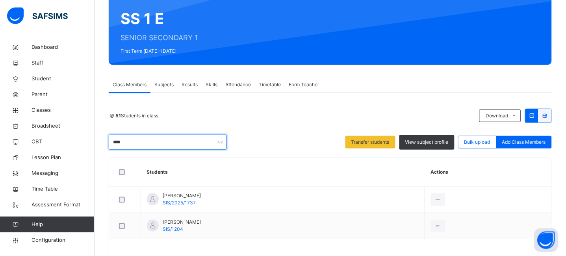
drag, startPoint x: 134, startPoint y: 145, endPoint x: 103, endPoint y: 140, distance: 30.8
click at [103, 140] on div "Back / SS 1 E SS 1 E SENIOR SECONDARY 1 First Term 2025-2026 Class Members Subj…" at bounding box center [330, 125] width 471 height 315
drag, startPoint x: 139, startPoint y: 144, endPoint x: 78, endPoint y: 144, distance: 61.0
click at [78, 144] on div "Class Arm Details Grace Period 7 days remaining First Term / 2025-2026 JEREMIAH…" at bounding box center [283, 93] width 566 height 328
drag, startPoint x: 139, startPoint y: 141, endPoint x: 95, endPoint y: 144, distance: 44.2
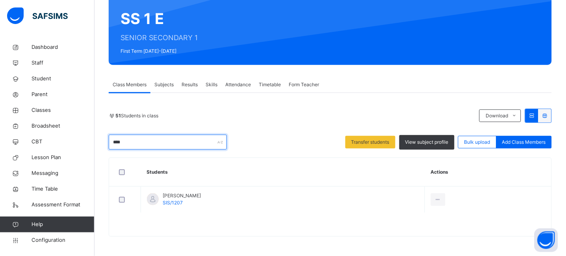
click at [95, 144] on div "Back / SS 1 E SS 1 E SENIOR SECONDARY 1 First Term 2025-2026 Class Members Subj…" at bounding box center [330, 112] width 471 height 288
drag, startPoint x: 148, startPoint y: 142, endPoint x: 78, endPoint y: 139, distance: 69.8
click at [80, 139] on div "Class Arm Details Grace Period 7 days remaining First Term / 2025-2026 JEREMIAH…" at bounding box center [283, 93] width 566 height 328
drag, startPoint x: 137, startPoint y: 144, endPoint x: 95, endPoint y: 144, distance: 42.1
click at [95, 144] on div "Back / SS 1 E SS 1 E SENIOR SECONDARY 1 First Term 2025-2026 Class Members Subj…" at bounding box center [330, 125] width 471 height 315
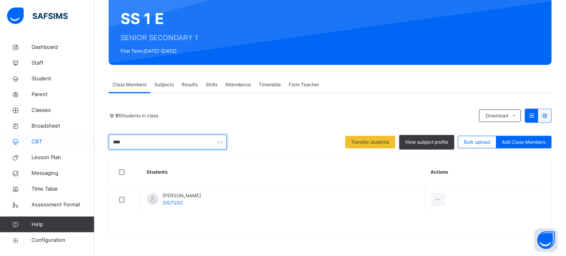
drag, startPoint x: 98, startPoint y: 143, endPoint x: 78, endPoint y: 143, distance: 20.5
click at [78, 143] on div "Class Arm Details Grace Period 7 days remaining First Term / 2025-2026 JEREMIAH…" at bounding box center [283, 93] width 566 height 328
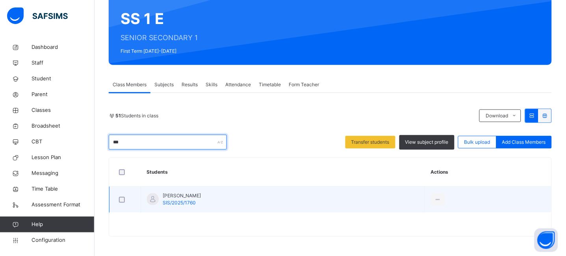
type input "***"
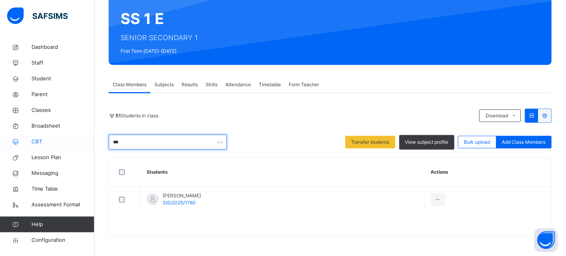
drag, startPoint x: 134, startPoint y: 143, endPoint x: 93, endPoint y: 143, distance: 40.6
click at [93, 143] on div "Class Arm Details Grace Period 7 days remaining First Term / 2025-2026 JEREMIAH…" at bounding box center [283, 93] width 566 height 328
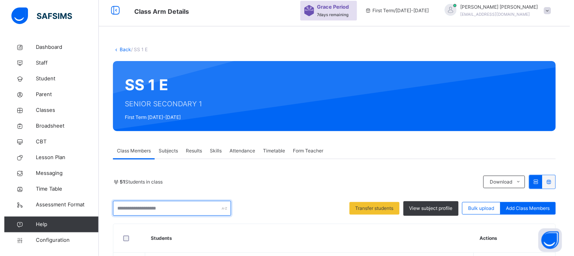
scroll to position [0, 0]
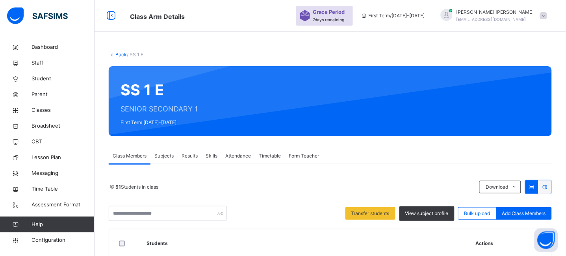
click at [118, 54] on link "Back" at bounding box center [120, 55] width 11 height 6
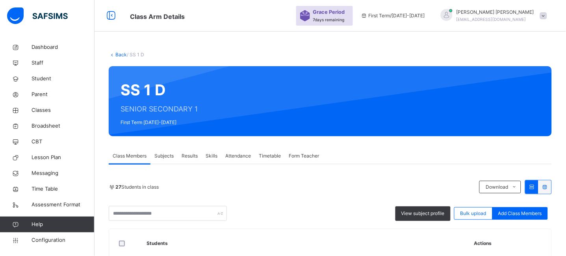
click at [119, 56] on link "Back" at bounding box center [120, 55] width 11 height 6
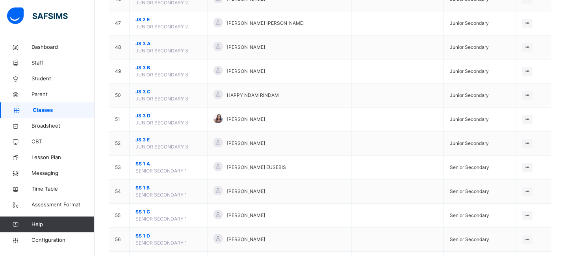
scroll to position [1207, 0]
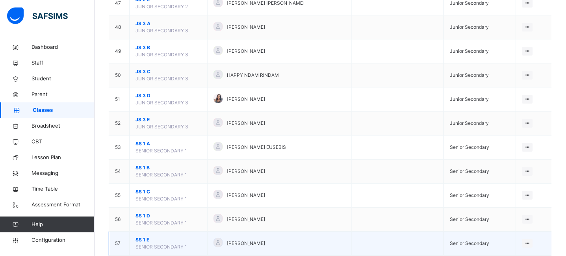
click at [139, 240] on span "SS 1 E" at bounding box center [168, 239] width 66 height 7
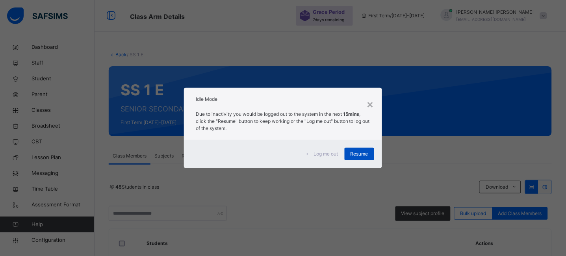
click at [356, 152] on span "Resume" at bounding box center [360, 153] width 18 height 7
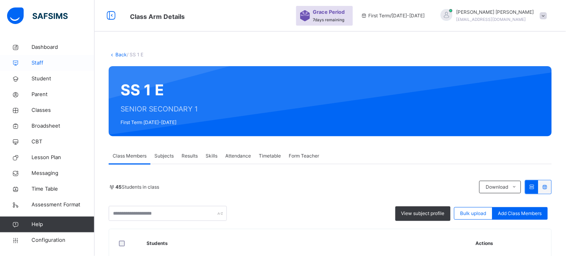
click at [35, 58] on link "Staff" at bounding box center [47, 63] width 95 height 16
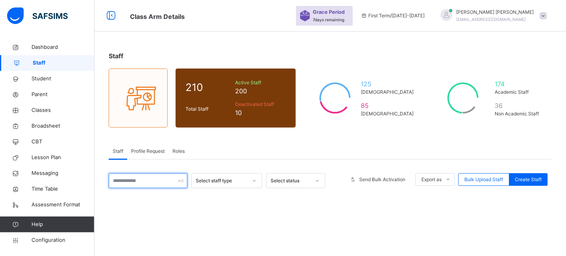
click at [139, 185] on input "text" at bounding box center [148, 180] width 79 height 15
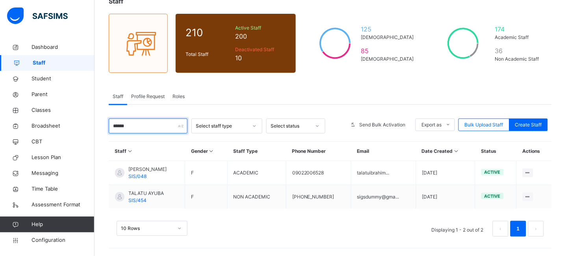
scroll to position [100, 0]
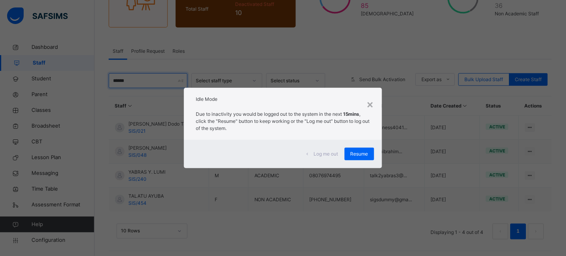
type input "******"
click at [362, 151] on span "Resume" at bounding box center [360, 153] width 18 height 7
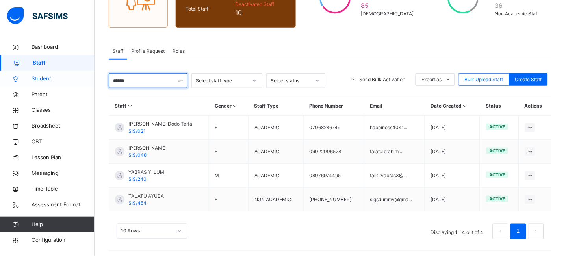
drag, startPoint x: 136, startPoint y: 85, endPoint x: 77, endPoint y: 82, distance: 58.8
click at [77, 82] on div "Class Arm Details Grace Period 7 days remaining First Term / 2025-2026 JEREMIAH…" at bounding box center [283, 79] width 566 height 359
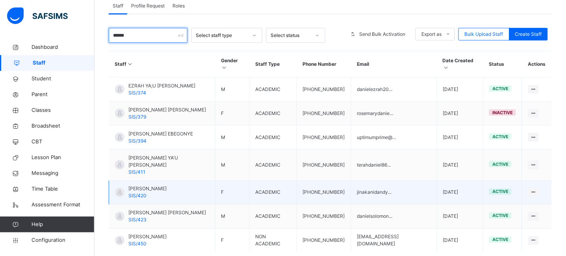
scroll to position [161, 0]
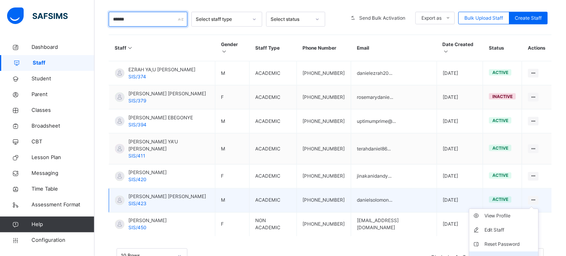
type input "******"
click at [517, 255] on div "Resend Activation Link" at bounding box center [509, 259] width 51 height 8
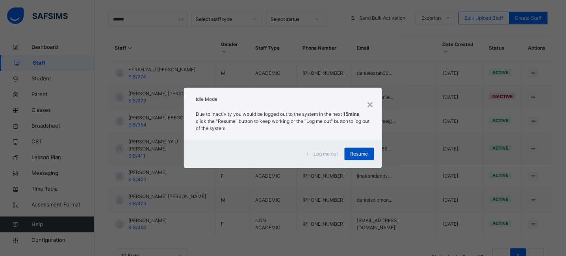
click at [360, 150] on div "Resume" at bounding box center [360, 154] width 30 height 13
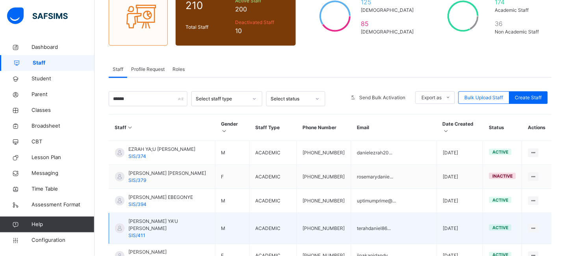
scroll to position [0, 0]
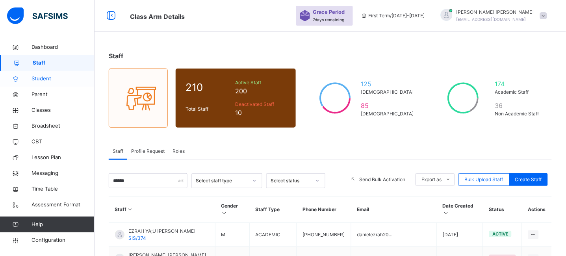
click at [47, 83] on link "Student" at bounding box center [47, 79] width 95 height 16
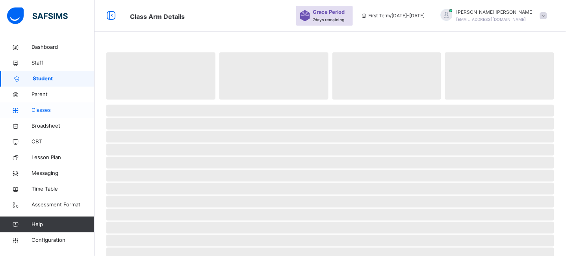
click at [43, 110] on span "Classes" at bounding box center [63, 110] width 63 height 8
